Goal: Task Accomplishment & Management: Complete application form

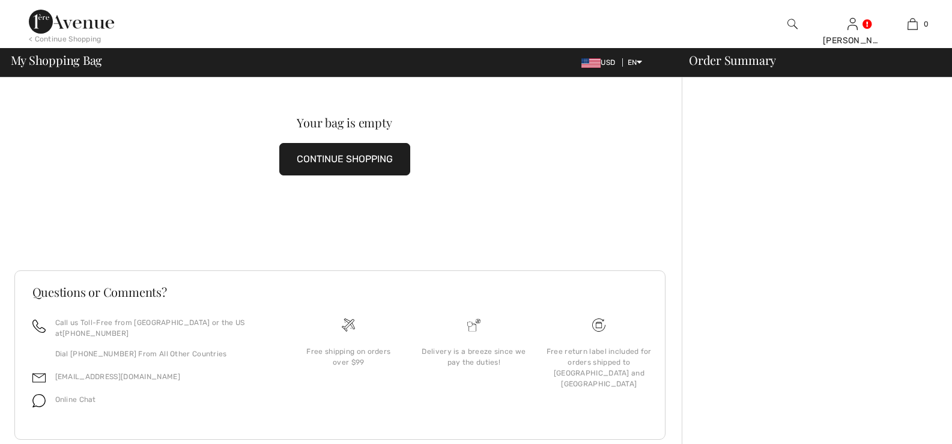
scroll to position [42, 0]
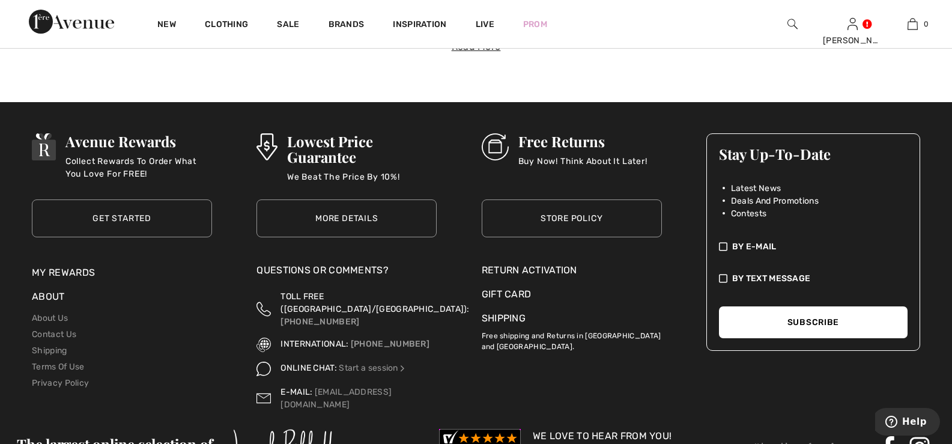
scroll to position [4383, 0]
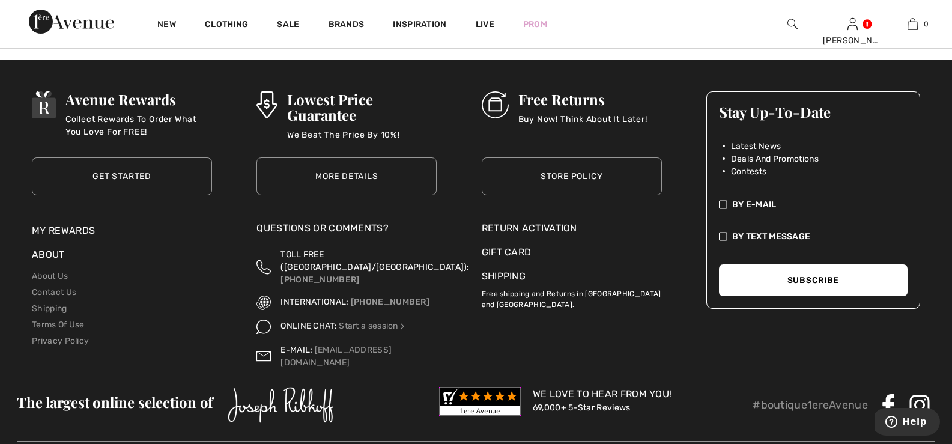
click at [533, 227] on div "Return Activation" at bounding box center [571, 228] width 180 height 14
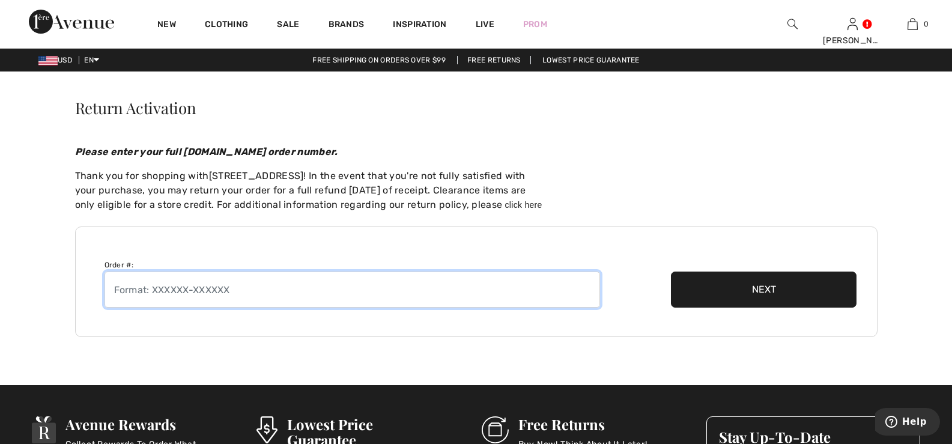
click at [154, 288] on input "text" at bounding box center [351, 289] width 495 height 36
type input "251008-1392960"
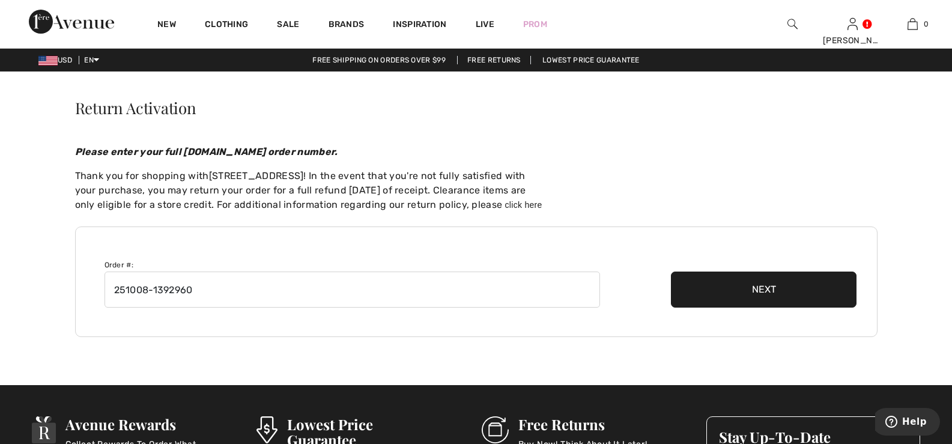
click at [761, 283] on button "Next" at bounding box center [764, 289] width 186 height 36
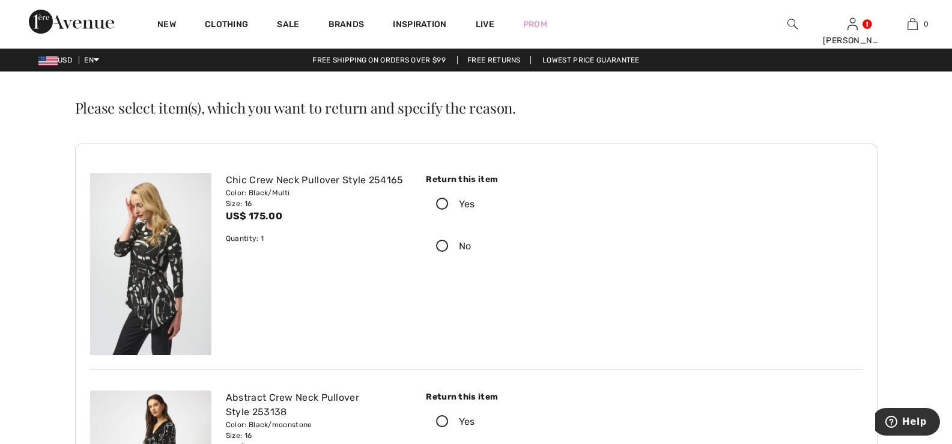
click at [442, 204] on icon at bounding box center [442, 204] width 32 height 13
click at [475, 204] on input "Yes" at bounding box center [479, 204] width 8 height 36
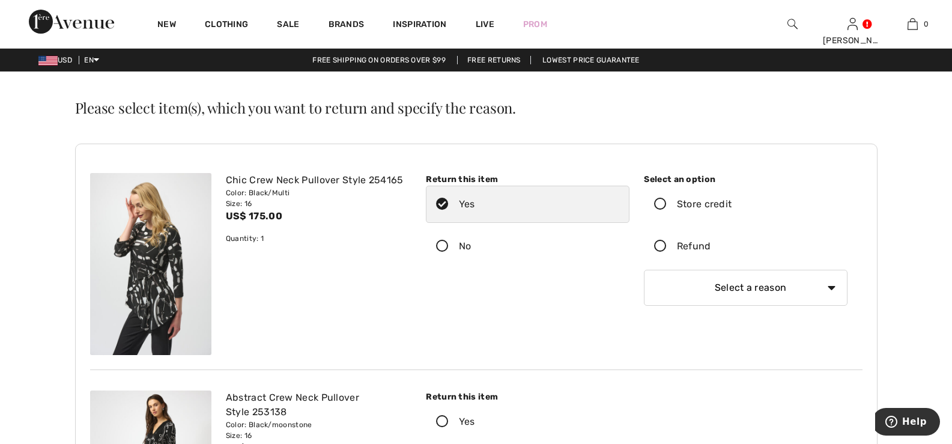
click at [661, 242] on icon at bounding box center [660, 246] width 32 height 13
click at [711, 242] on input "Refund" at bounding box center [715, 246] width 8 height 36
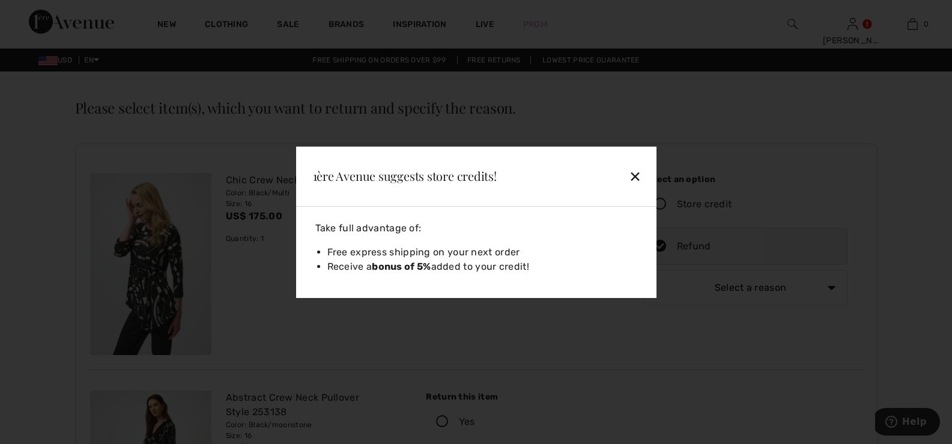
click at [636, 172] on div "✕" at bounding box center [608, 175] width 78 height 25
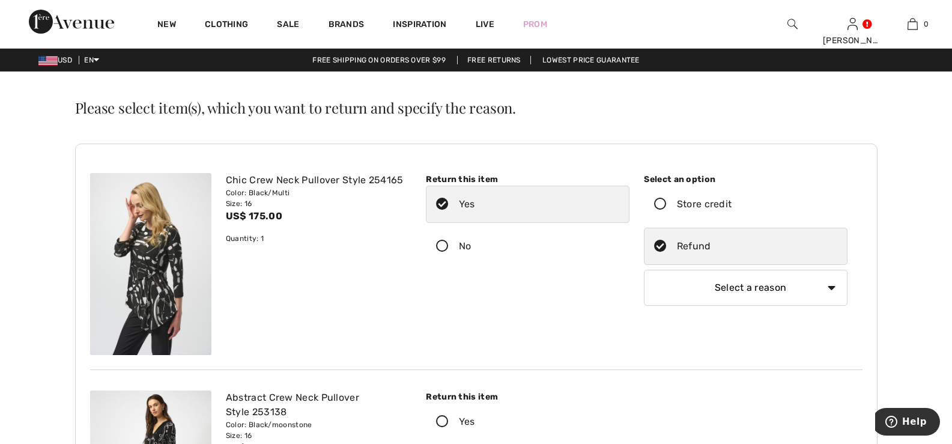
click at [831, 287] on select "Select a reason I received the wrong product or size My order arrived too late …" at bounding box center [746, 288] width 204 height 36
select select "other"
click at [644, 270] on select "Select a reason I received the wrong product or size My order arrived too late …" at bounding box center [746, 288] width 204 height 36
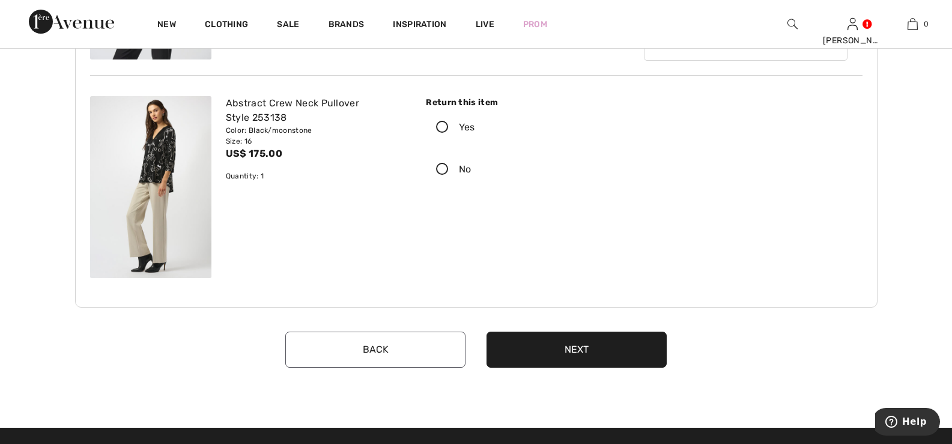
scroll to position [360, 0]
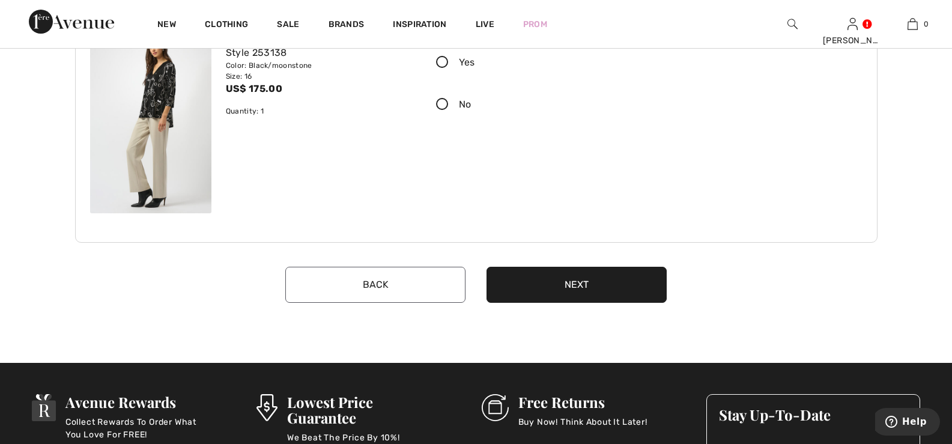
type input "Doesn't look good on me, sorry!"
click at [573, 283] on button "Next" at bounding box center [576, 285] width 180 height 36
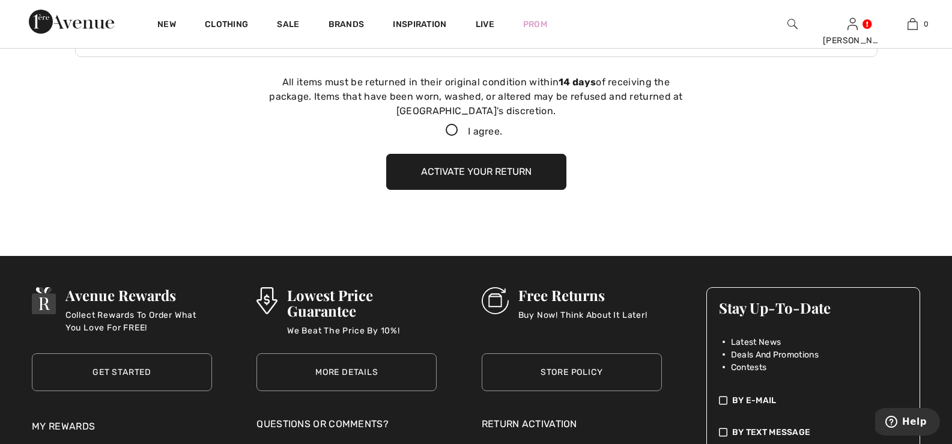
scroll to position [549, 0]
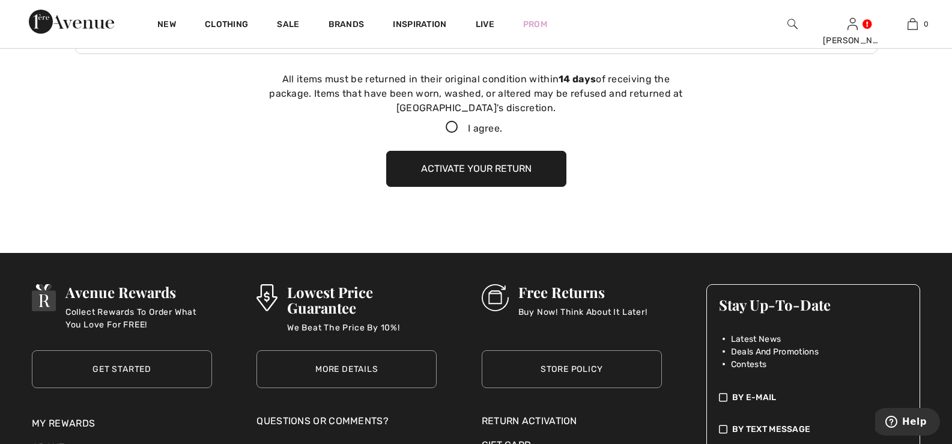
click at [447, 127] on icon at bounding box center [452, 127] width 32 height 13
click at [502, 127] on input "I agree." at bounding box center [506, 128] width 8 height 8
checkbox input "true"
click at [448, 165] on button "Activate your return" at bounding box center [476, 169] width 180 height 36
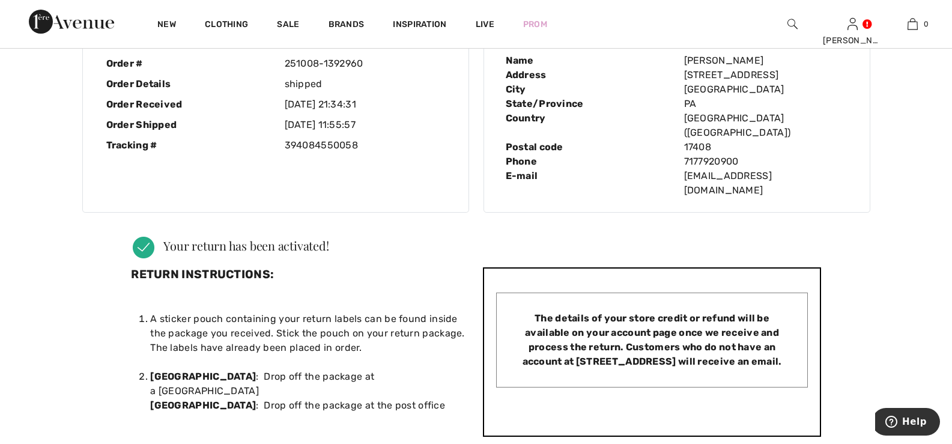
scroll to position [120, 0]
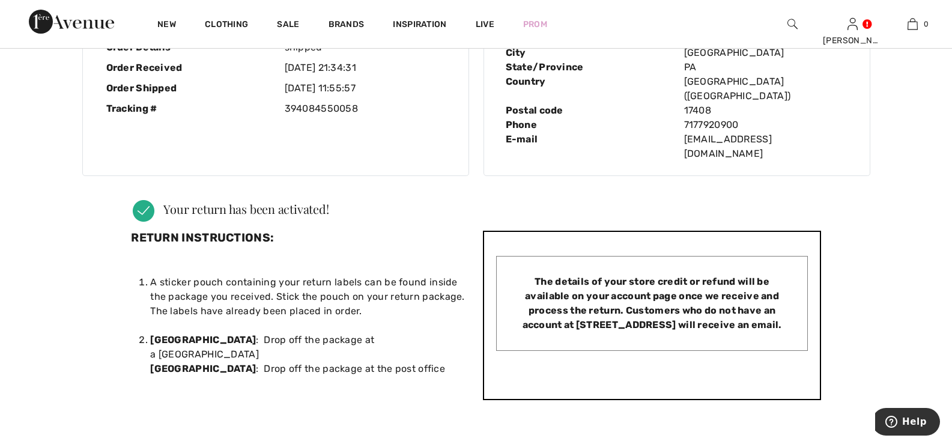
drag, startPoint x: 458, startPoint y: 14, endPoint x: 137, endPoint y: 20, distance: 320.6
click at [137, 20] on div "New Clothing Sale Brands Inspiration Live Prom Deborah Hi, Deborah! 480 Reward …" at bounding box center [476, 24] width 952 height 48
